Goal: Task Accomplishment & Management: Manage account settings

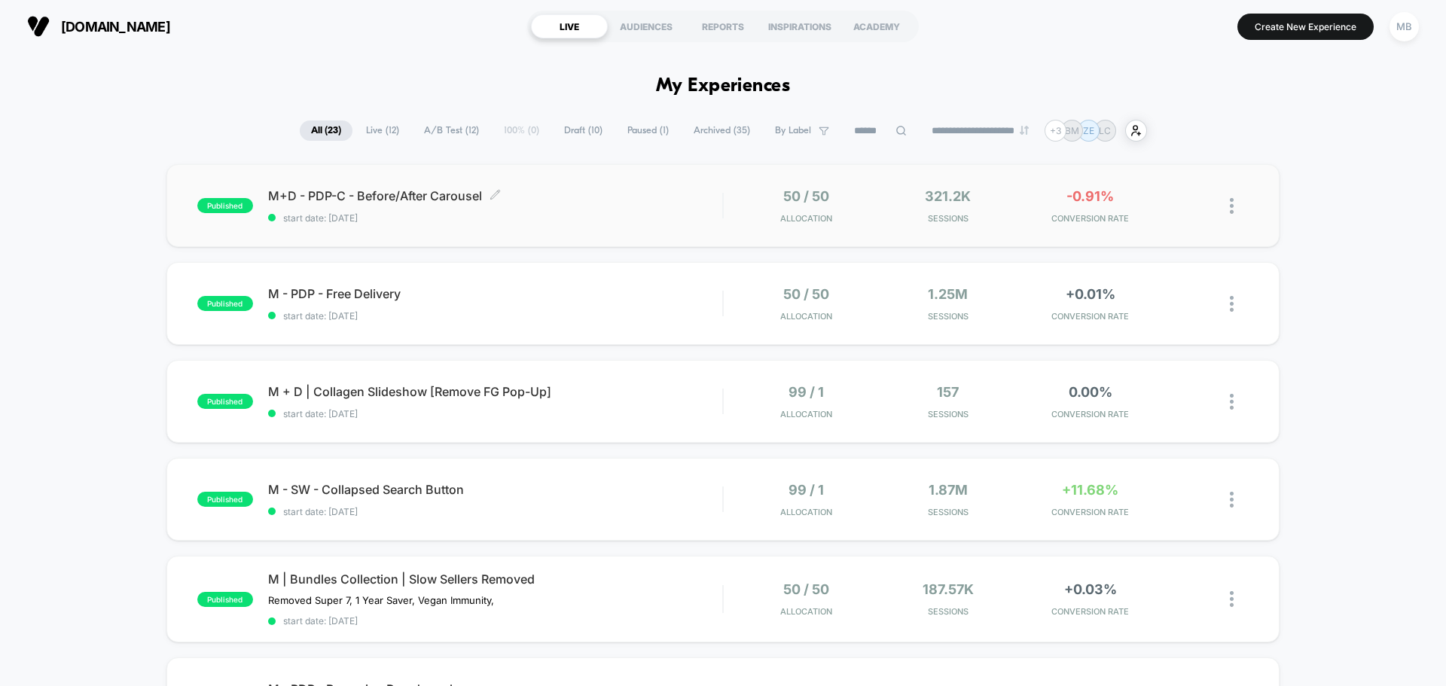
click at [636, 210] on div "M+D - PDP-C - Before/After Carousel Click to edit experience details Click to e…" at bounding box center [495, 205] width 454 height 35
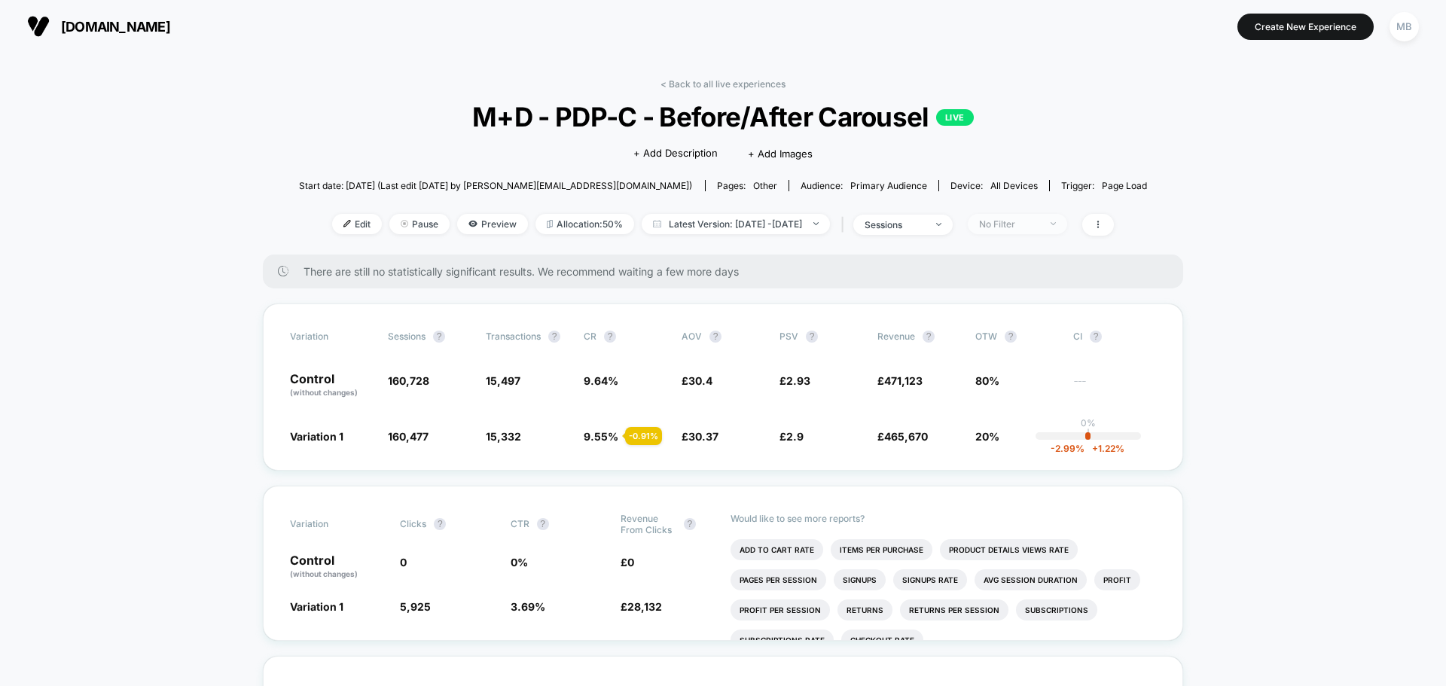
click at [1025, 221] on div "No Filter" at bounding box center [1009, 223] width 60 height 11
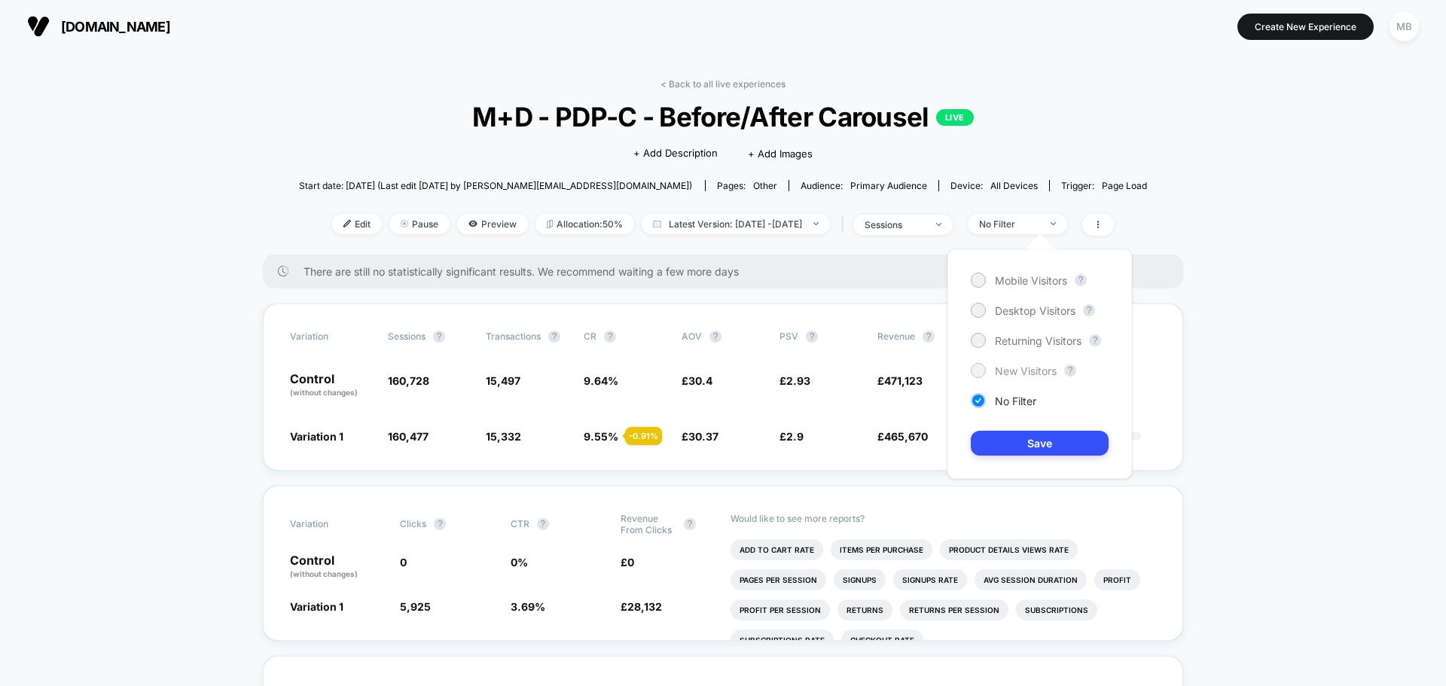
click at [1017, 368] on span "New Visitors" at bounding box center [1026, 370] width 62 height 13
click at [1072, 448] on button "Save" at bounding box center [1040, 443] width 138 height 25
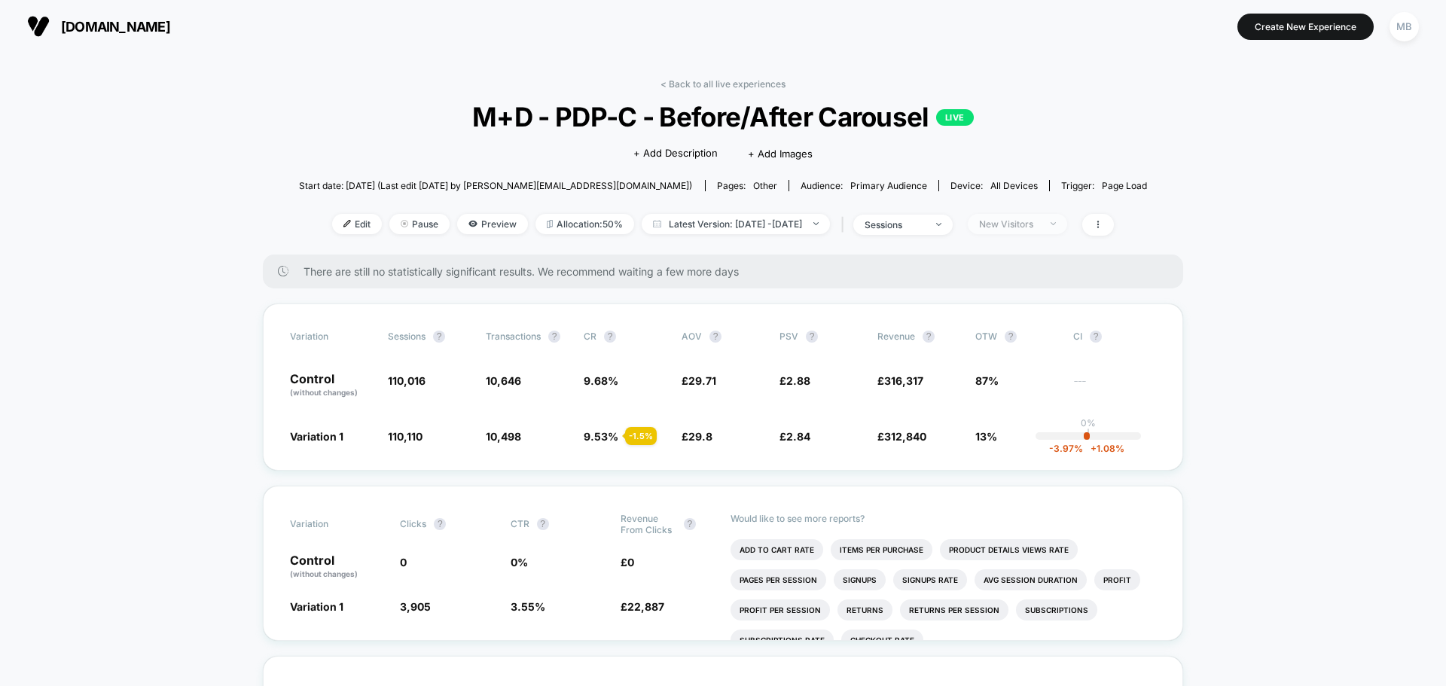
click at [1066, 216] on span "New Visitors" at bounding box center [1017, 224] width 99 height 20
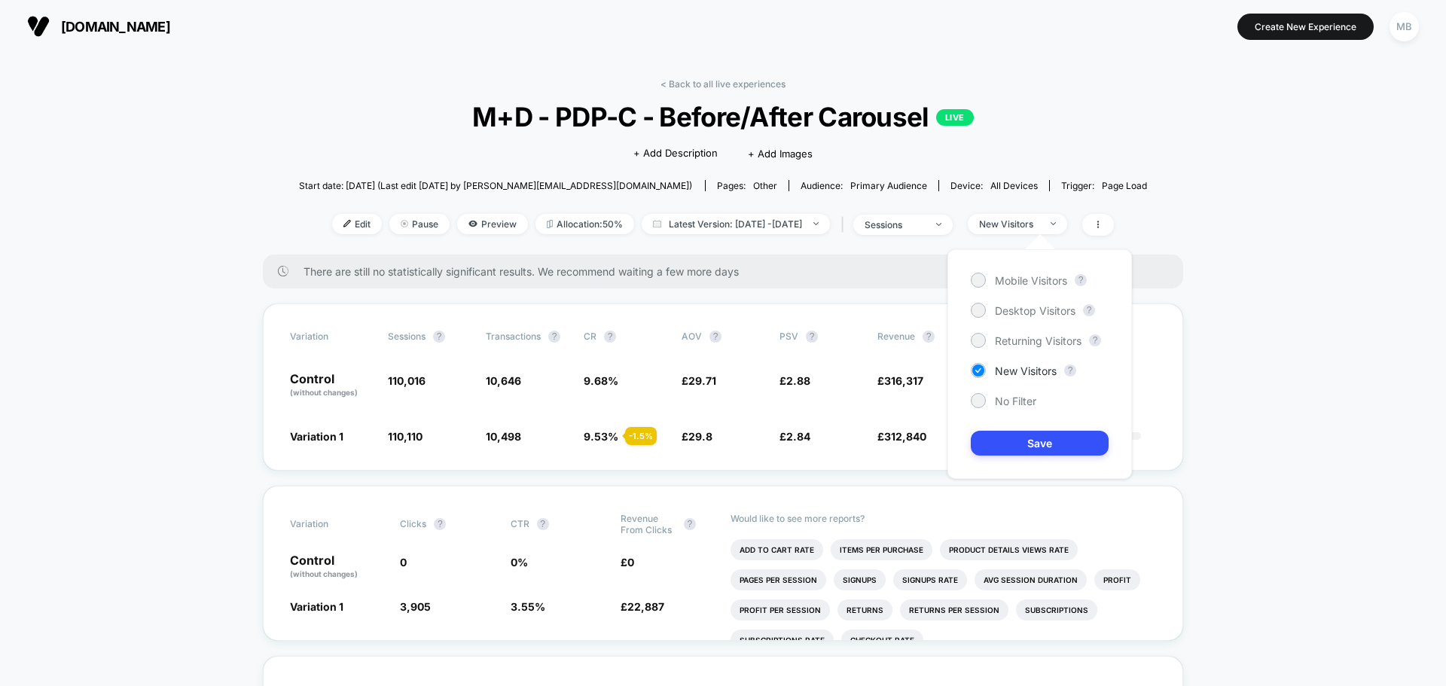
click at [1035, 351] on div "Mobile Visitors ? Desktop Visitors ? Returning Visitors ? New Visitors ? No Fil…" at bounding box center [1039, 364] width 185 height 230
click at [1035, 346] on span "Returning Visitors" at bounding box center [1038, 340] width 87 height 13
click at [1042, 445] on button "Save" at bounding box center [1040, 443] width 138 height 25
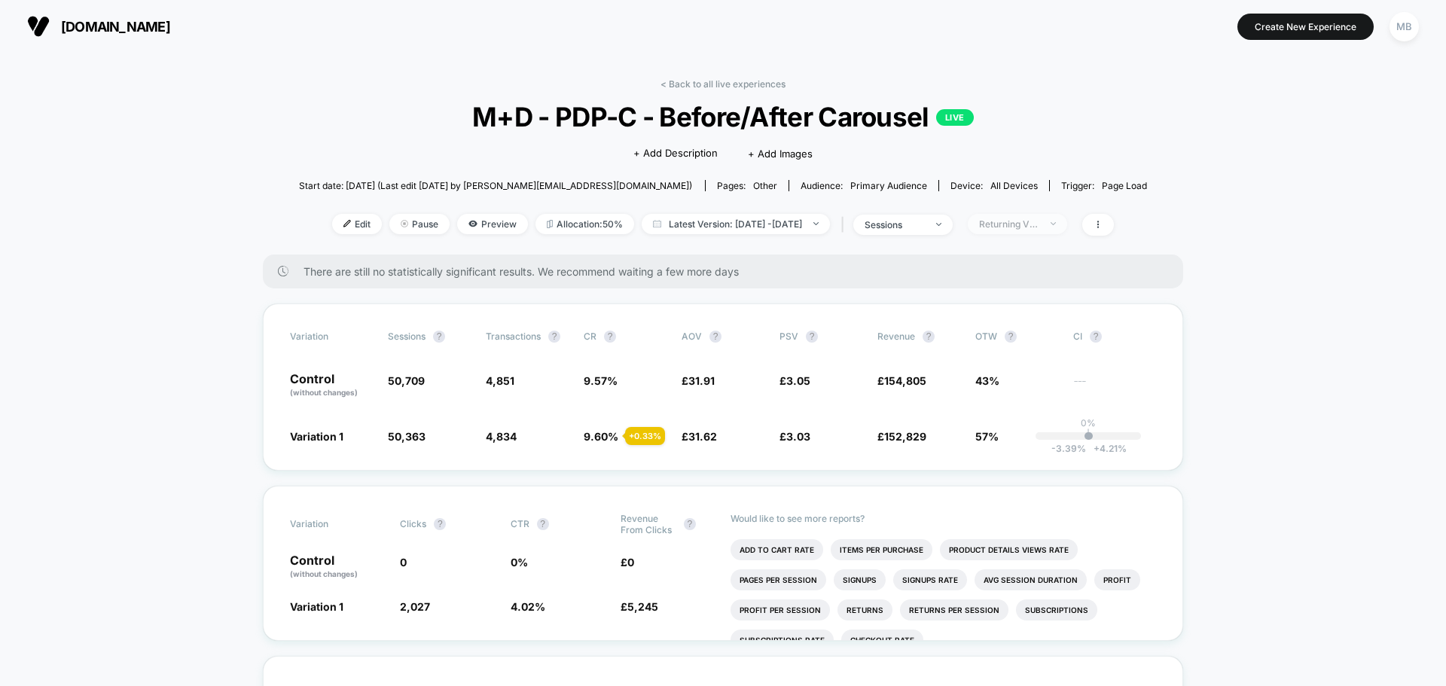
click at [1067, 222] on span "Returning Visitors" at bounding box center [1017, 224] width 99 height 20
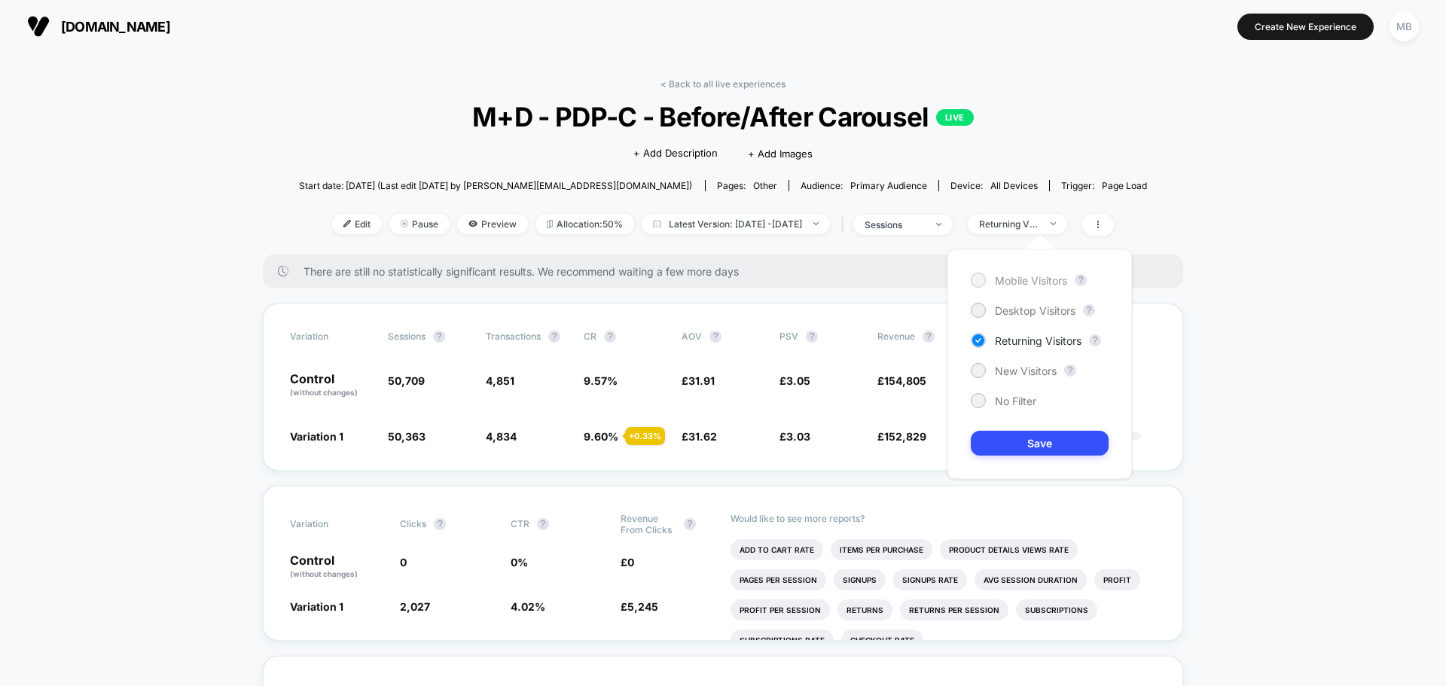
click at [1045, 276] on div "Mobile Visitors" at bounding box center [1019, 280] width 96 height 15
click at [1033, 441] on button "Save" at bounding box center [1040, 443] width 138 height 25
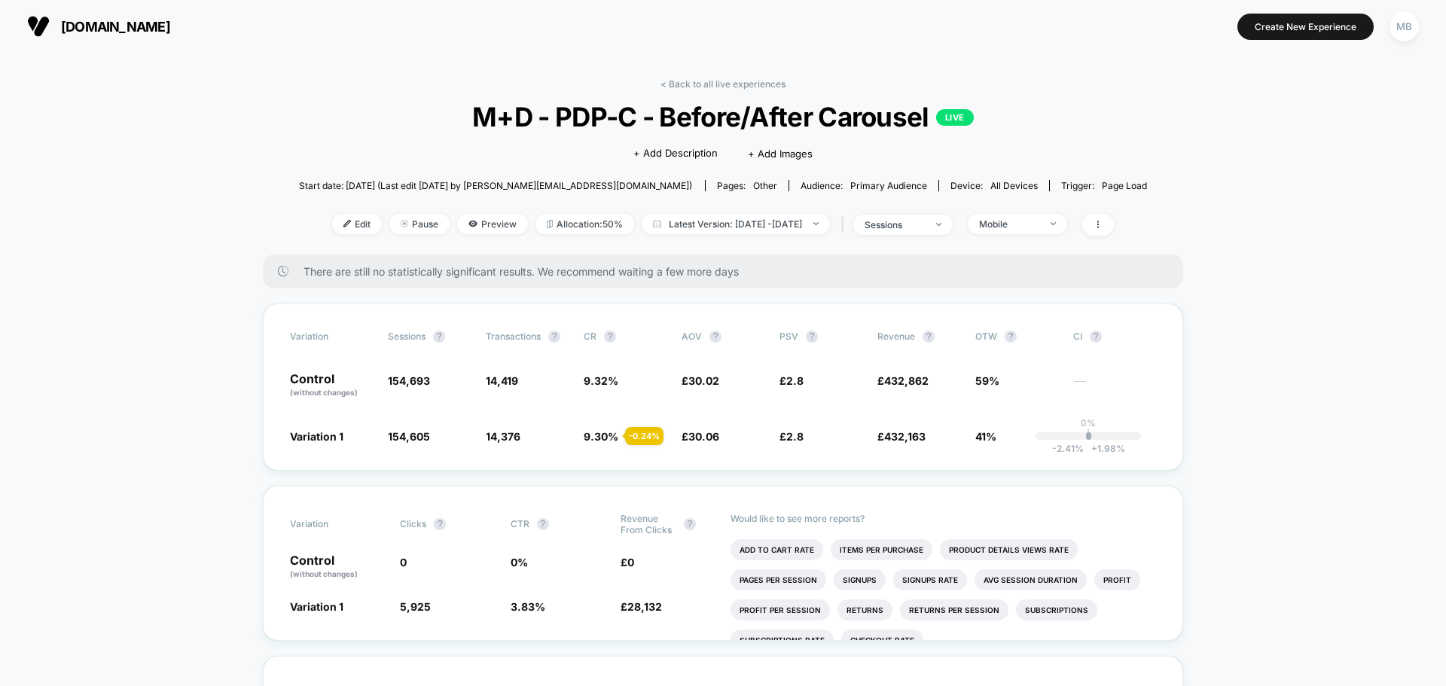
click at [1062, 212] on div "< Back to all live experiences M+D - PDP-C - Before/After Carousel LIVE Click t…" at bounding box center [723, 166] width 849 height 176
click at [1039, 223] on div "Mobile" at bounding box center [1009, 223] width 60 height 11
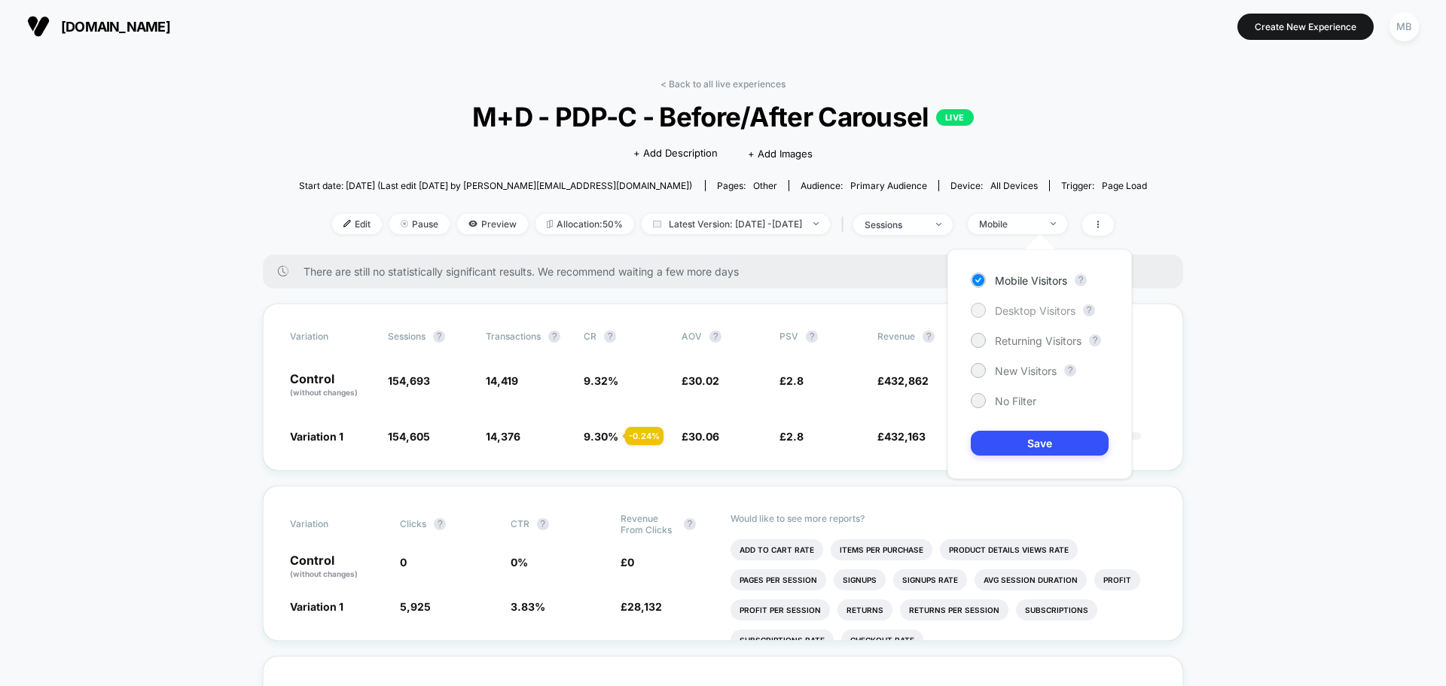
click at [1009, 316] on span "Desktop Visitors" at bounding box center [1035, 310] width 81 height 13
click at [1008, 447] on button "Save" at bounding box center [1040, 443] width 138 height 25
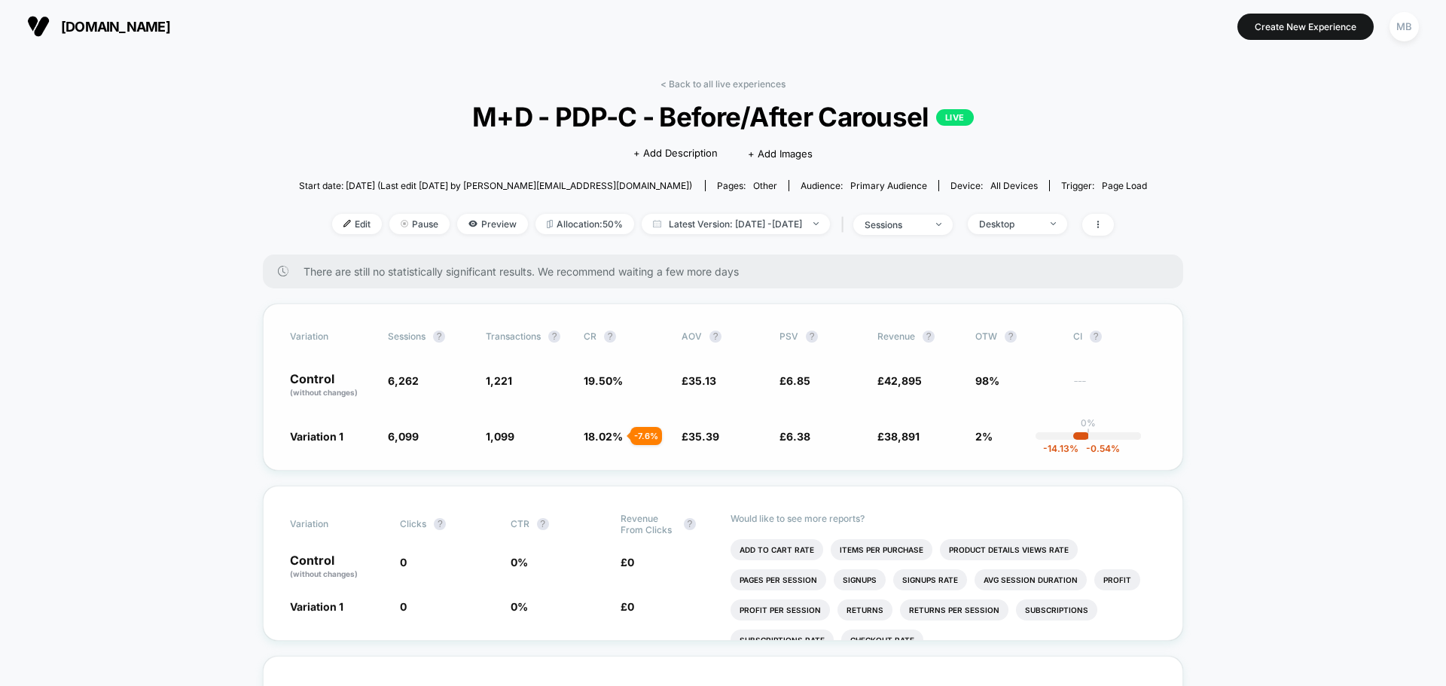
drag, startPoint x: 598, startPoint y: 442, endPoint x: 700, endPoint y: 437, distance: 102.6
click at [694, 437] on div "Variation 1 6,099 - 2.6 % 1,099 - 7.6 % 18.02 % - 7.6 % £ 35.39 + 0.73 % £ 6.38…" at bounding box center [723, 435] width 866 height 15
click at [1114, 223] on span at bounding box center [1098, 225] width 32 height 22
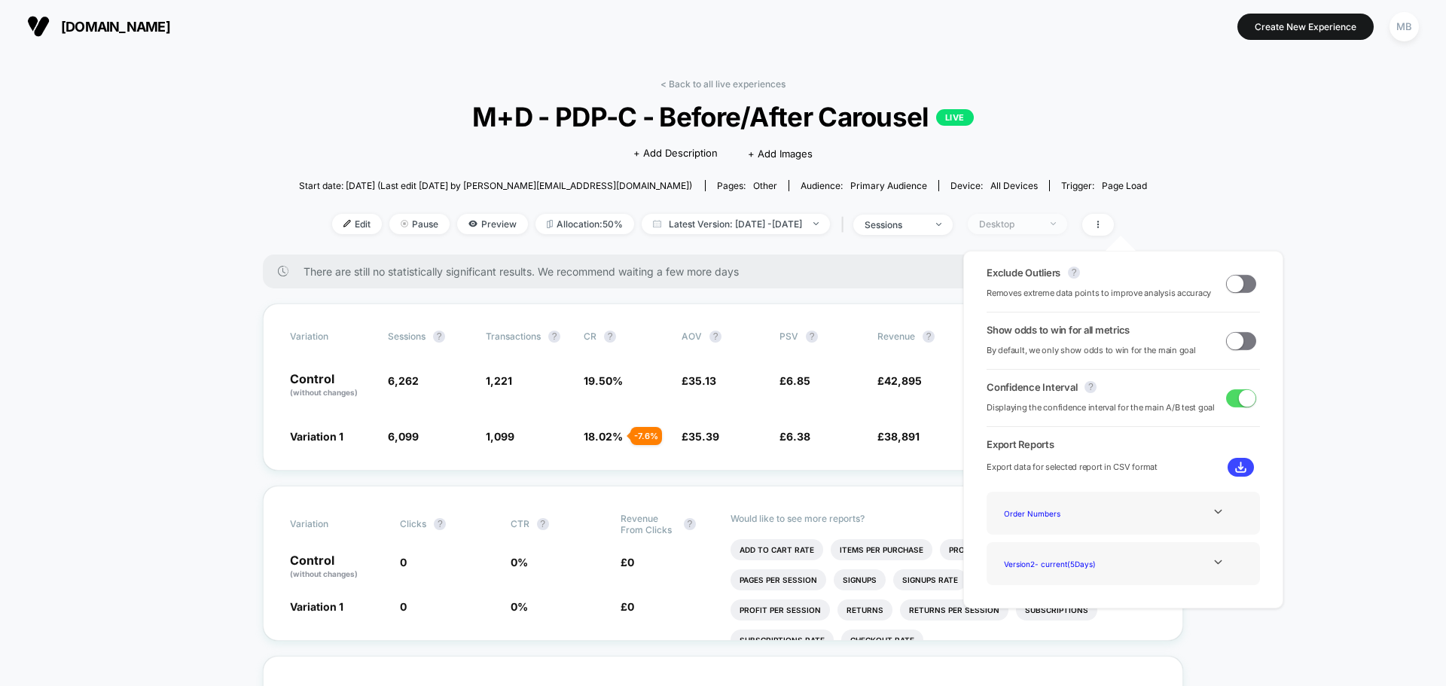
click at [1035, 226] on div "Desktop" at bounding box center [1009, 223] width 60 height 11
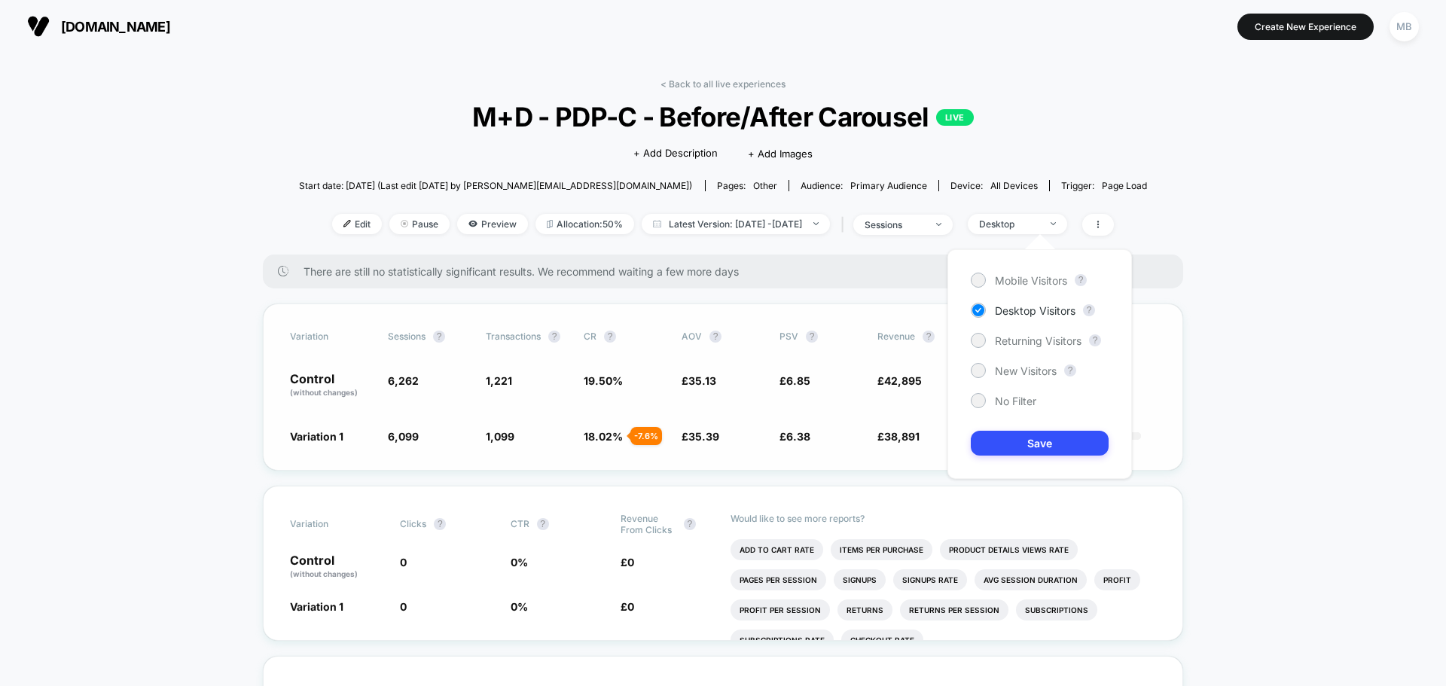
click at [648, 447] on div "Variation Sessions ? Transactions ? CR ? AOV ? PSV ? Revenue ? OTW ? CI ? Contr…" at bounding box center [723, 386] width 920 height 167
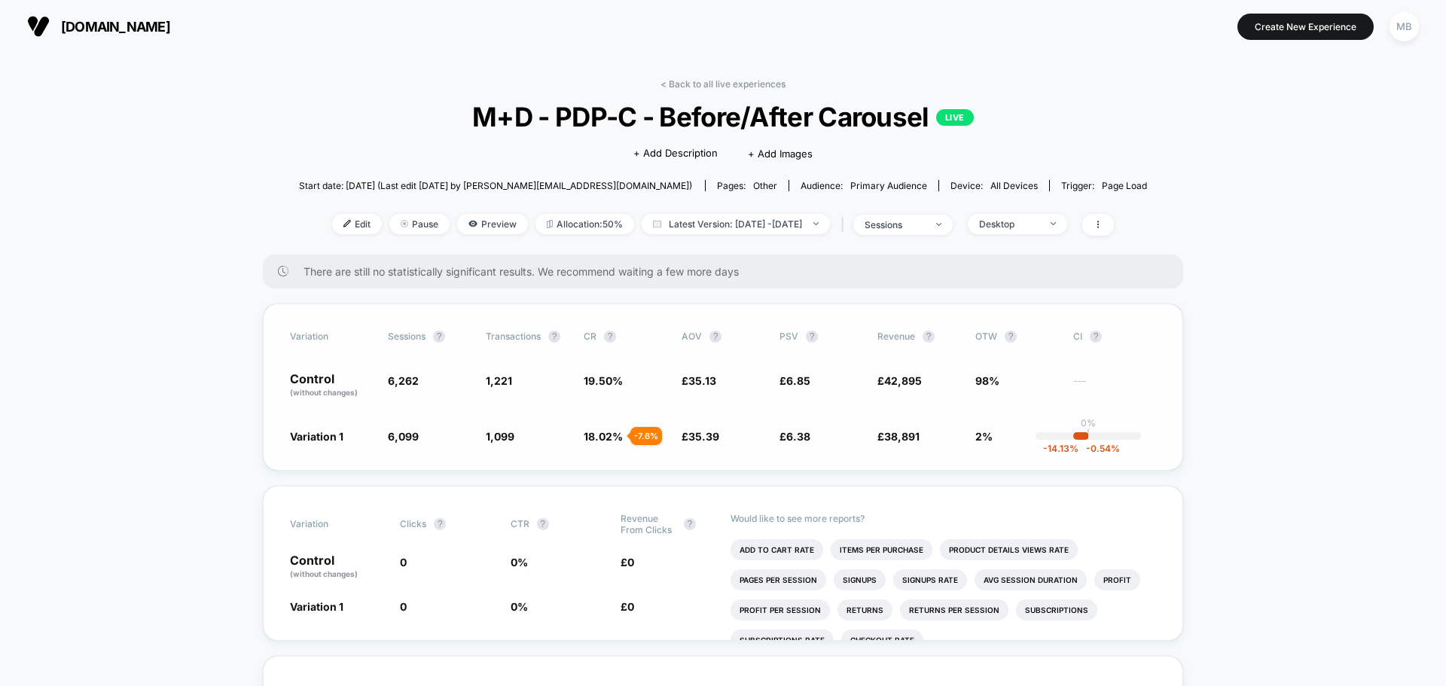
click at [641, 435] on div "- 7.6 %" at bounding box center [646, 436] width 32 height 18
click at [638, 435] on div "- 7.6 %" at bounding box center [646, 436] width 32 height 18
drag, startPoint x: 638, startPoint y: 436, endPoint x: 648, endPoint y: 441, distance: 11.8
click at [645, 428] on div "- 7.6 %" at bounding box center [646, 436] width 32 height 18
